Goal: Task Accomplishment & Management: Use online tool/utility

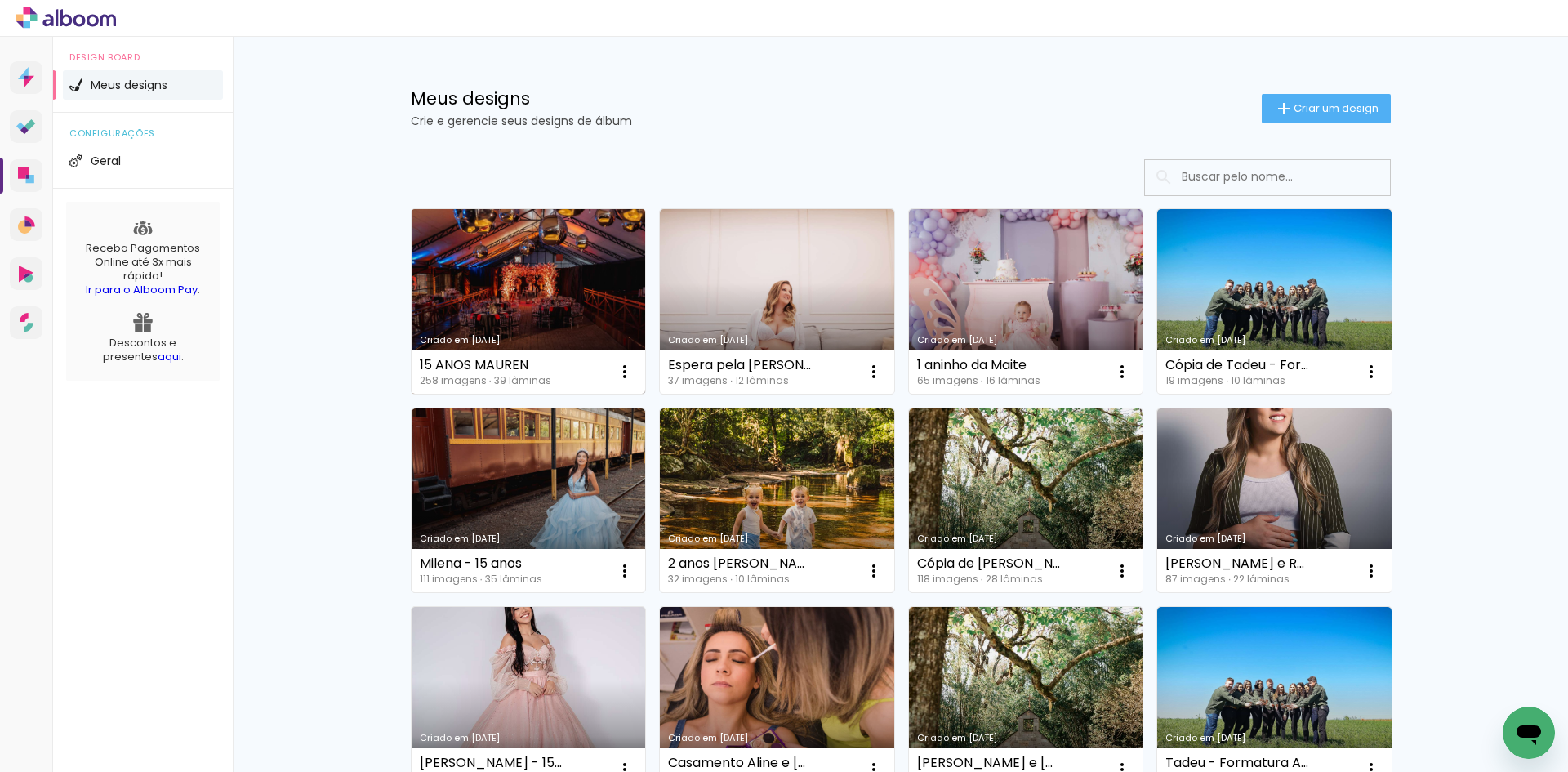
click at [536, 268] on link "Criado em [DATE]" at bounding box center [529, 302] width 235 height 185
